Goal: Contribute content

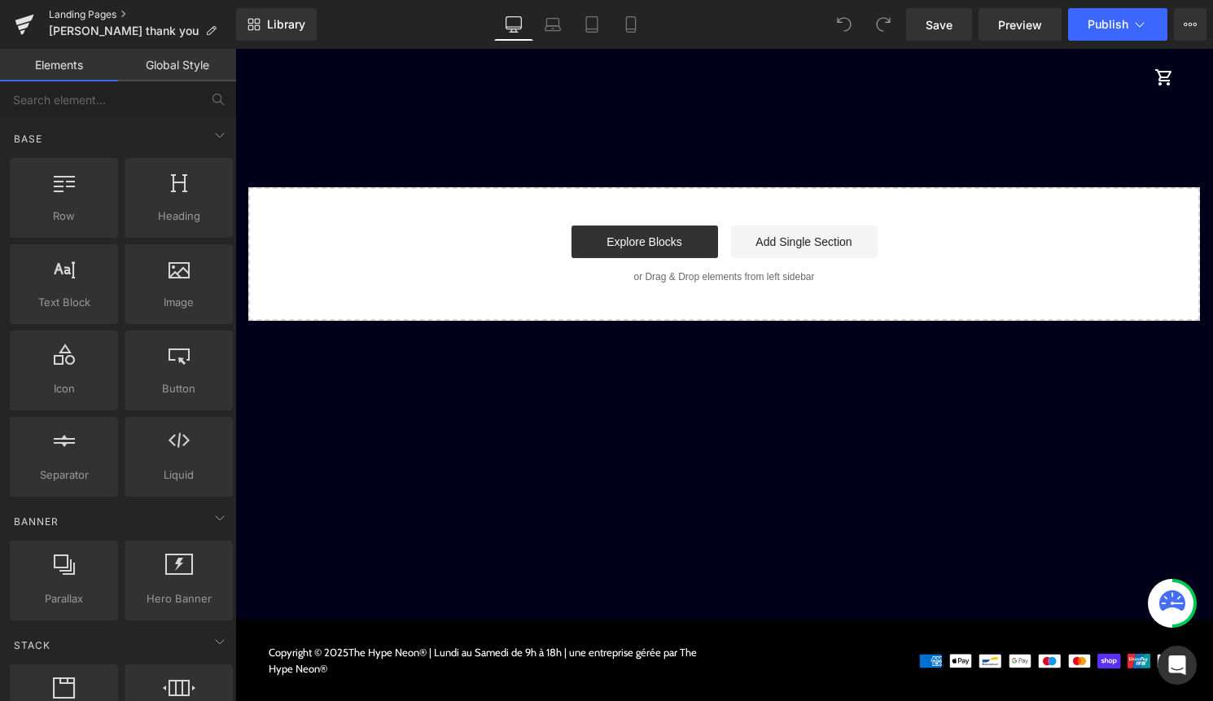
click at [95, 16] on link "Landing Pages" at bounding box center [142, 14] width 187 height 13
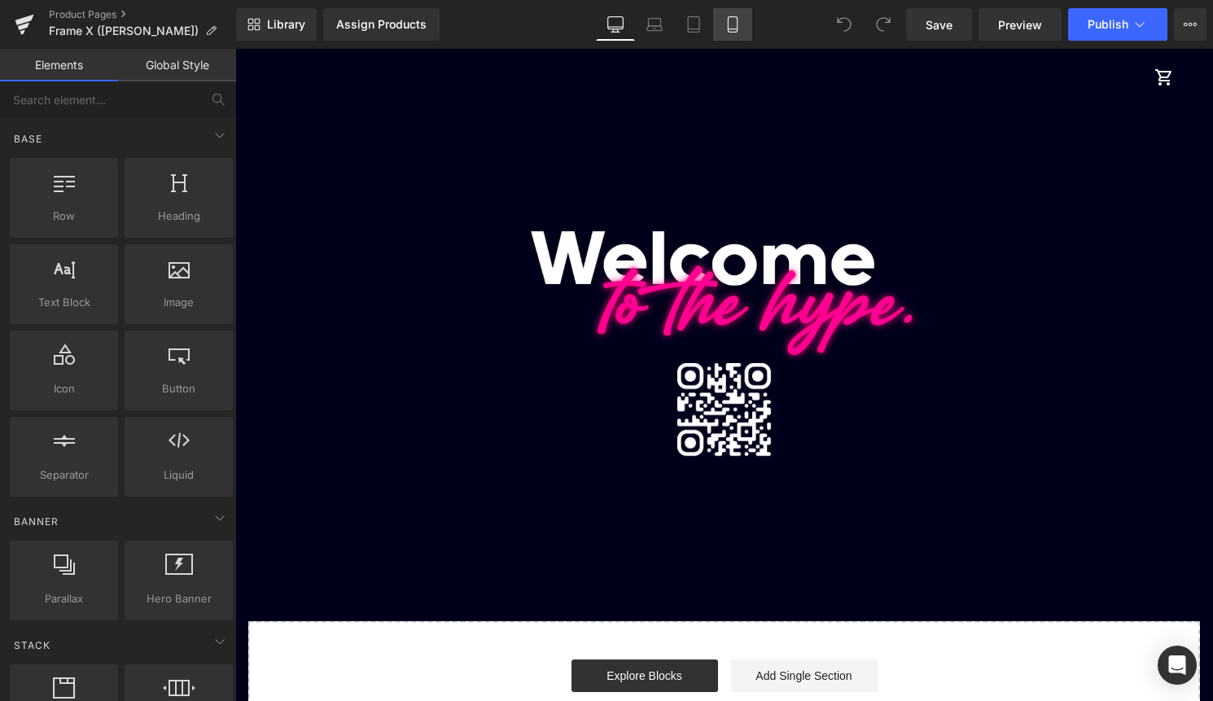
click at [734, 28] on icon at bounding box center [733, 24] width 16 height 16
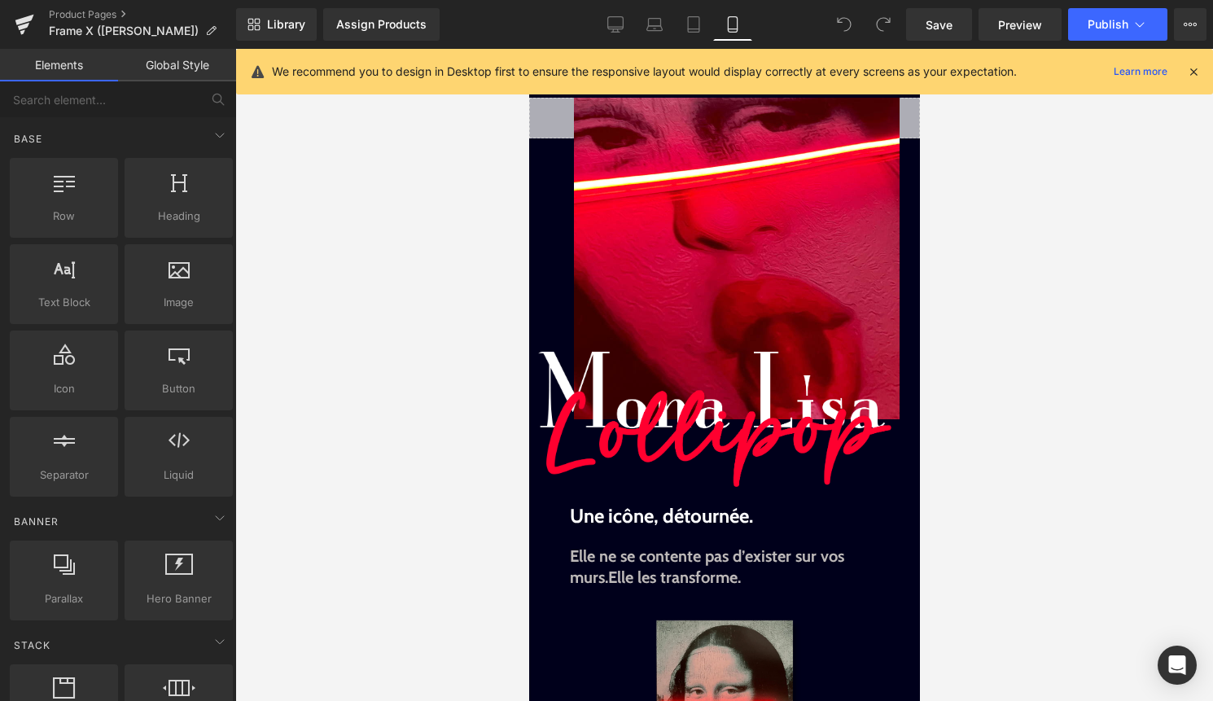
click at [1188, 72] on icon at bounding box center [1193, 71] width 15 height 15
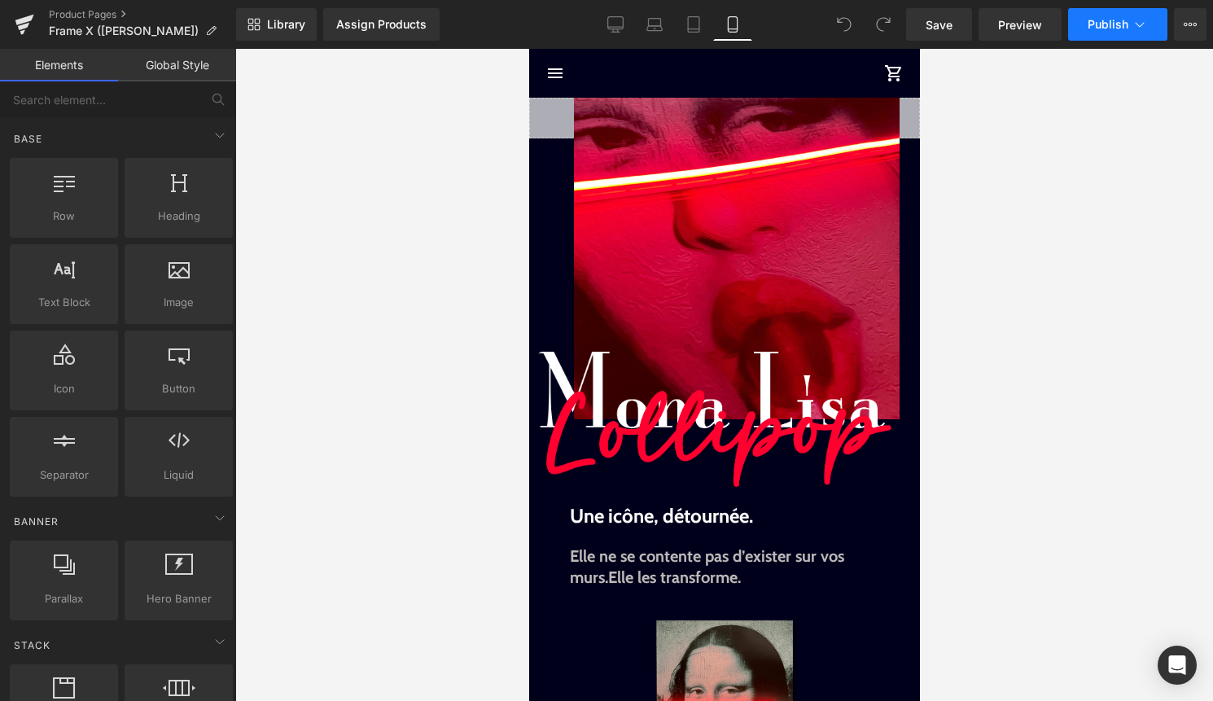
click at [1158, 28] on button "Publish" at bounding box center [1117, 24] width 99 height 33
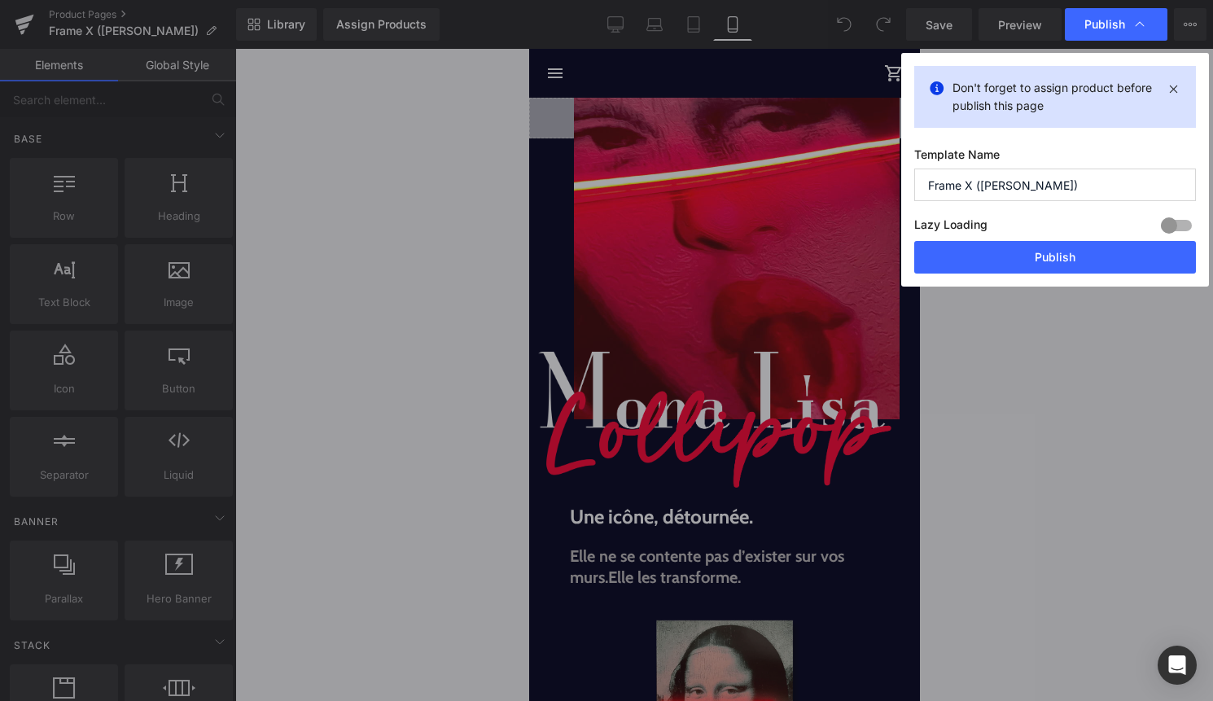
click at [984, 186] on input "Frame X (Gioconda Astronaut)" at bounding box center [1055, 185] width 282 height 33
drag, startPoint x: 1087, startPoint y: 184, endPoint x: 983, endPoint y: 183, distance: 104.2
click at [983, 183] on input "Frame X (Gioconda Astronaut)" at bounding box center [1055, 185] width 282 height 33
type input "Frame X (Mona ORBITALE)"
click at [1090, 259] on button "Publish" at bounding box center [1055, 257] width 282 height 33
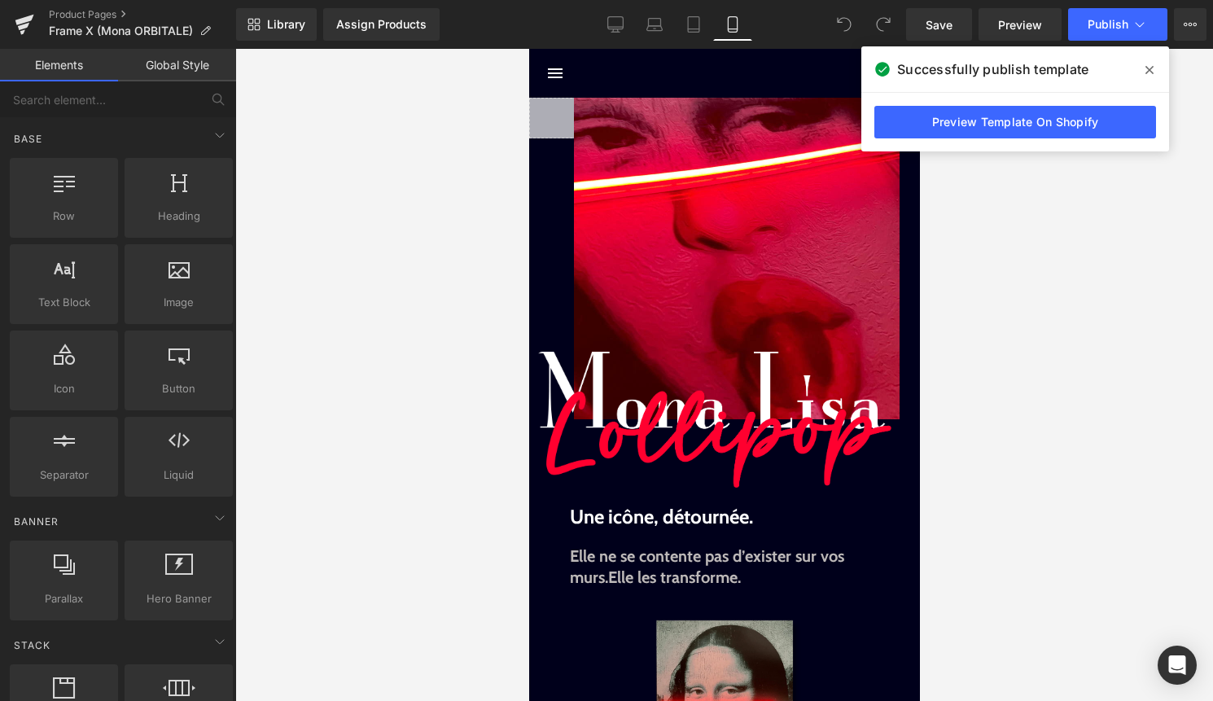
click at [1154, 65] on span at bounding box center [1149, 70] width 26 height 26
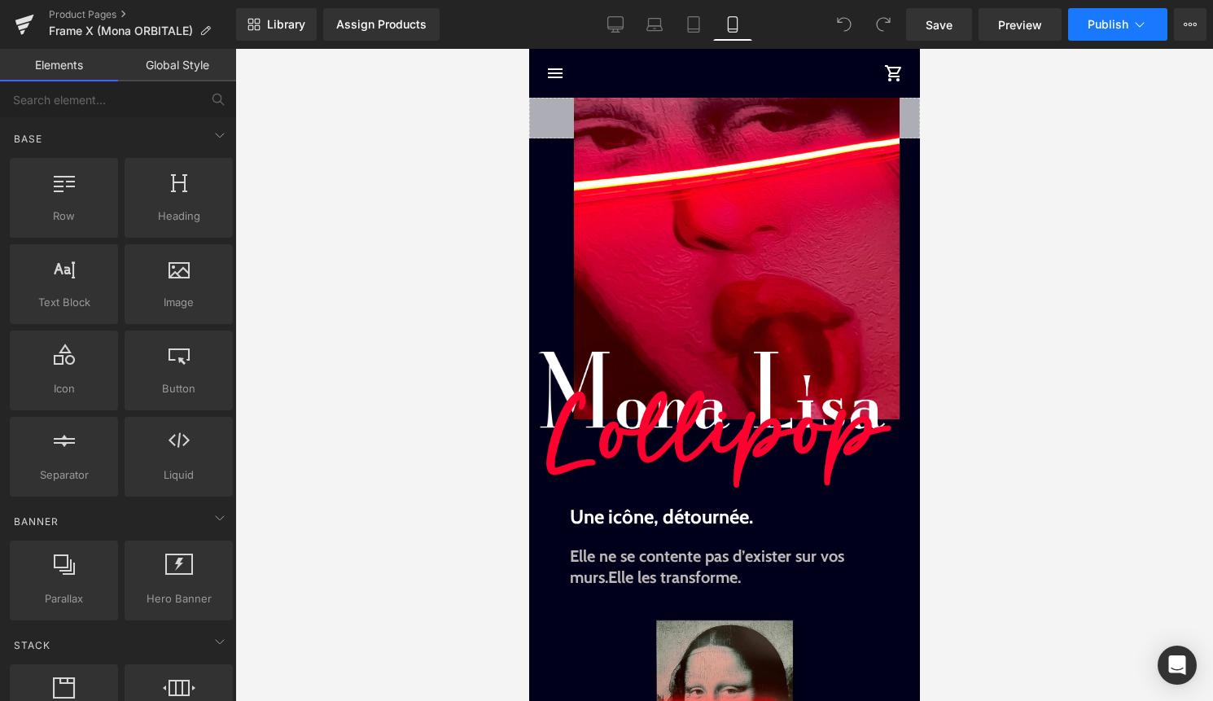
click at [1136, 21] on icon at bounding box center [1140, 24] width 16 height 16
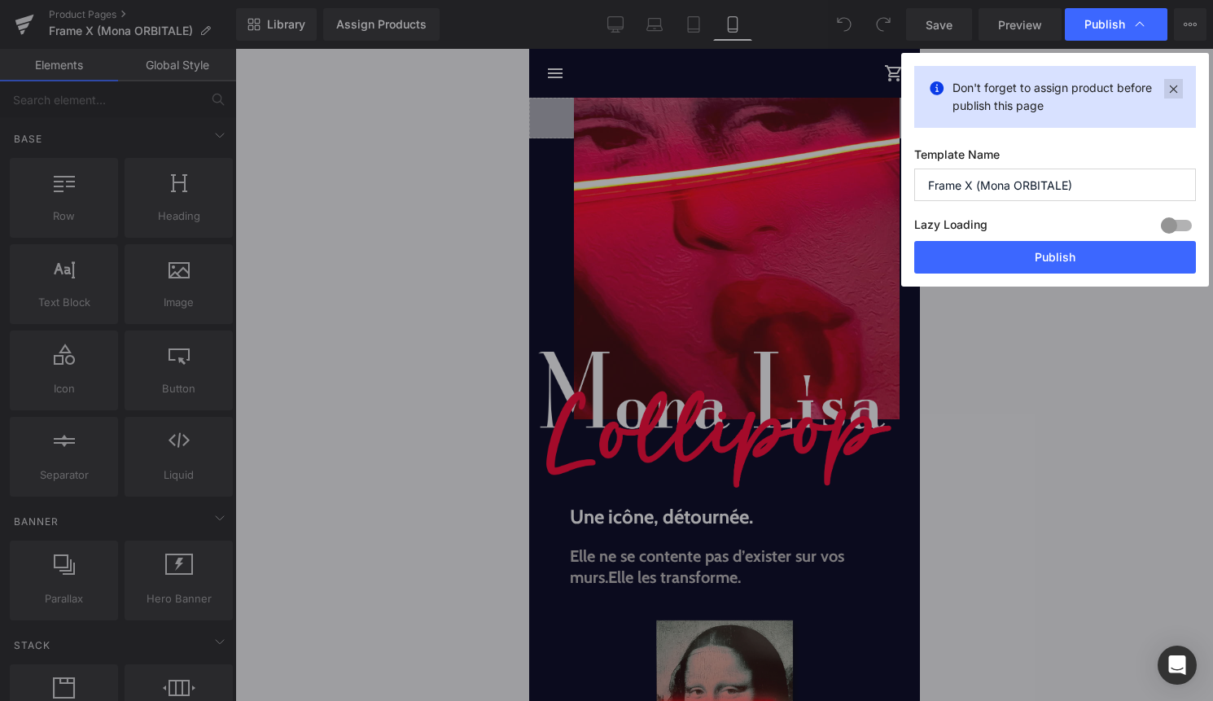
click at [1176, 83] on icon at bounding box center [1173, 89] width 19 height 20
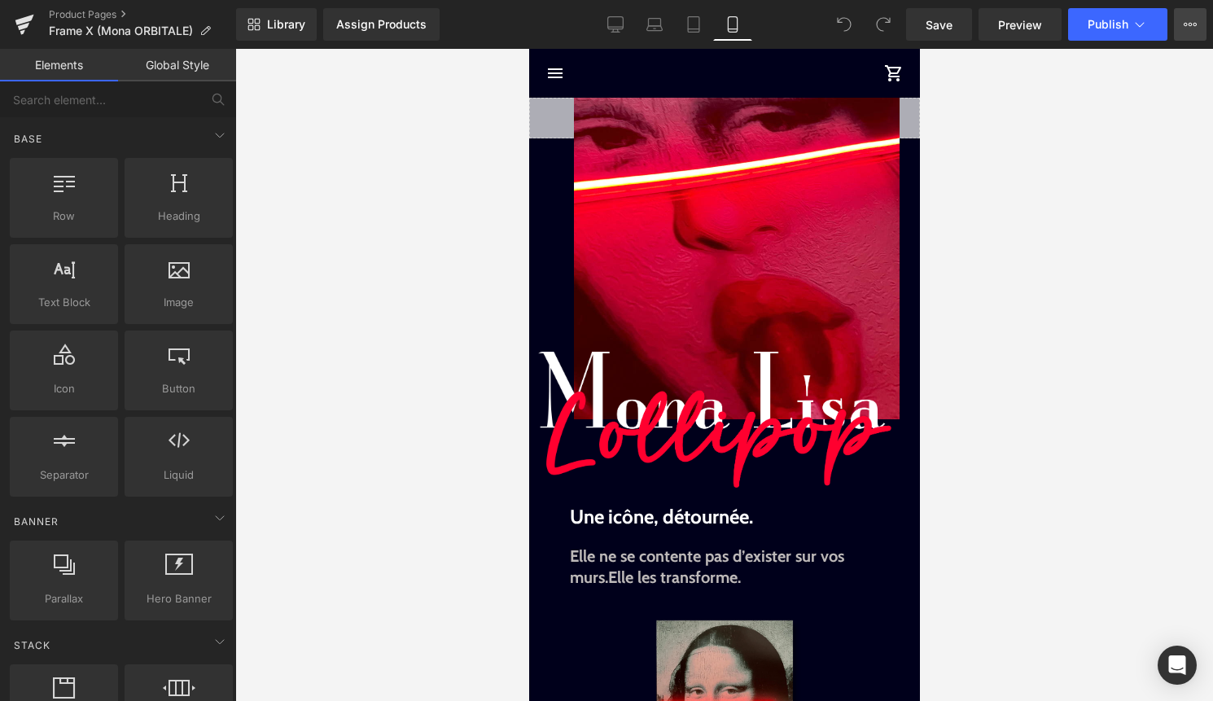
click at [1189, 33] on button "View Live Page View with current Template Save Template to Library Schedule Pub…" at bounding box center [1190, 24] width 33 height 33
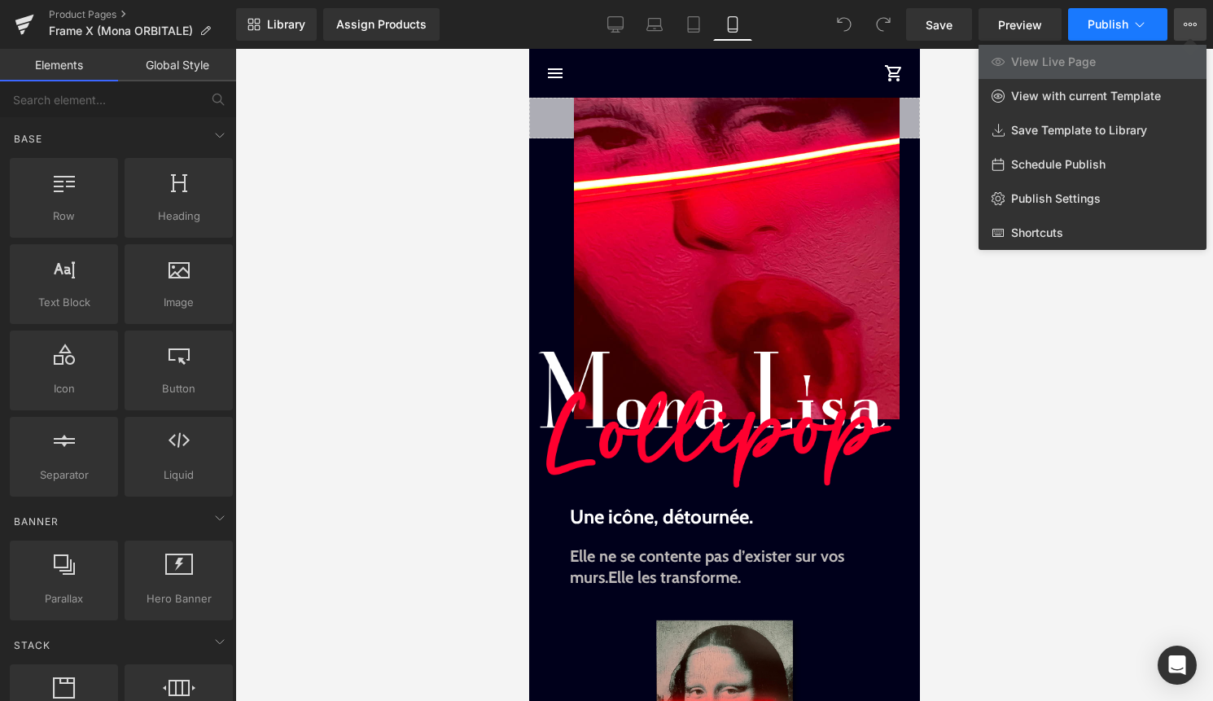
click at [1147, 32] on icon at bounding box center [1140, 24] width 16 height 16
click at [910, 117] on div at bounding box center [724, 375] width 978 height 652
